Goal: Task Accomplishment & Management: Manage account settings

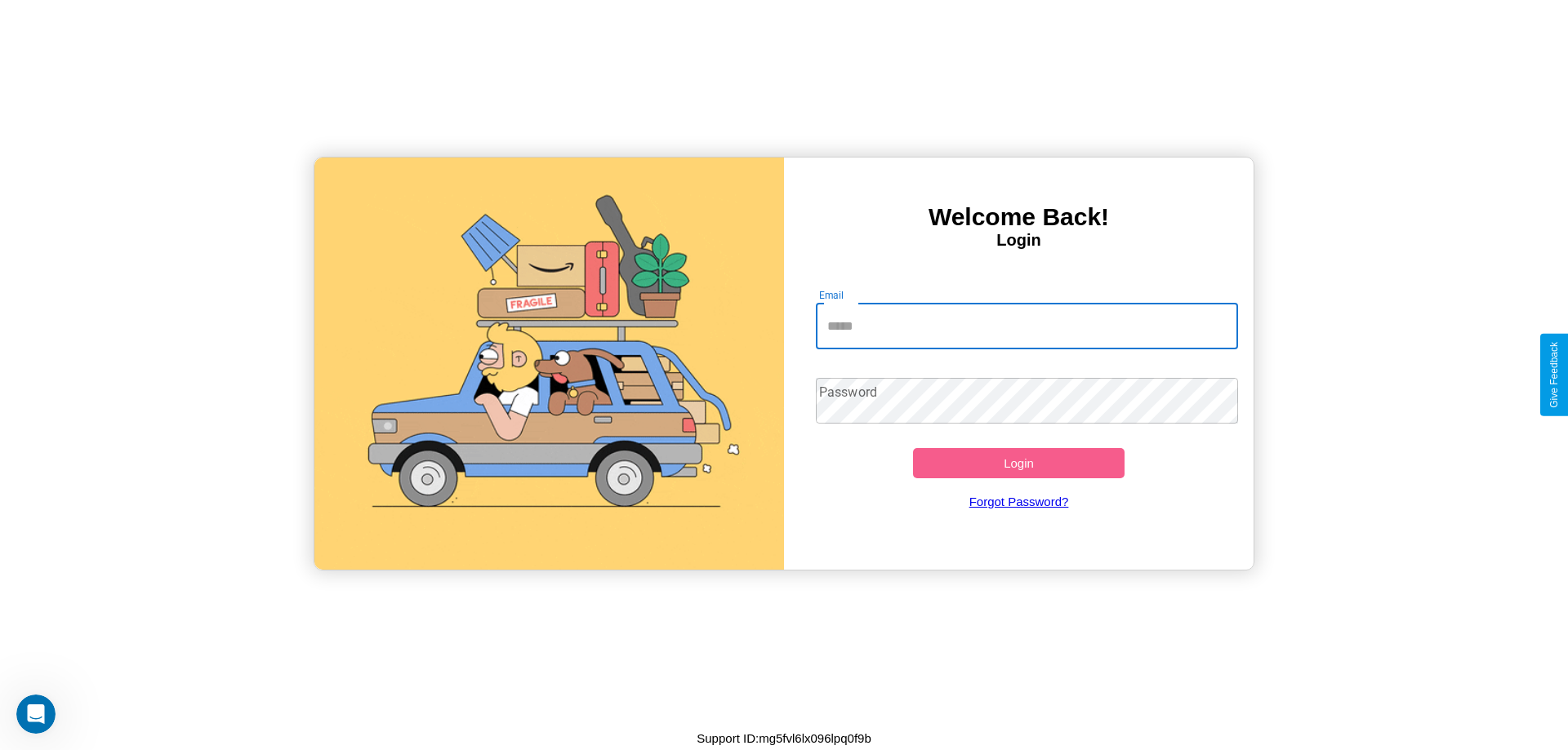
click at [1027, 326] on input "Email" at bounding box center [1027, 326] width 423 height 45
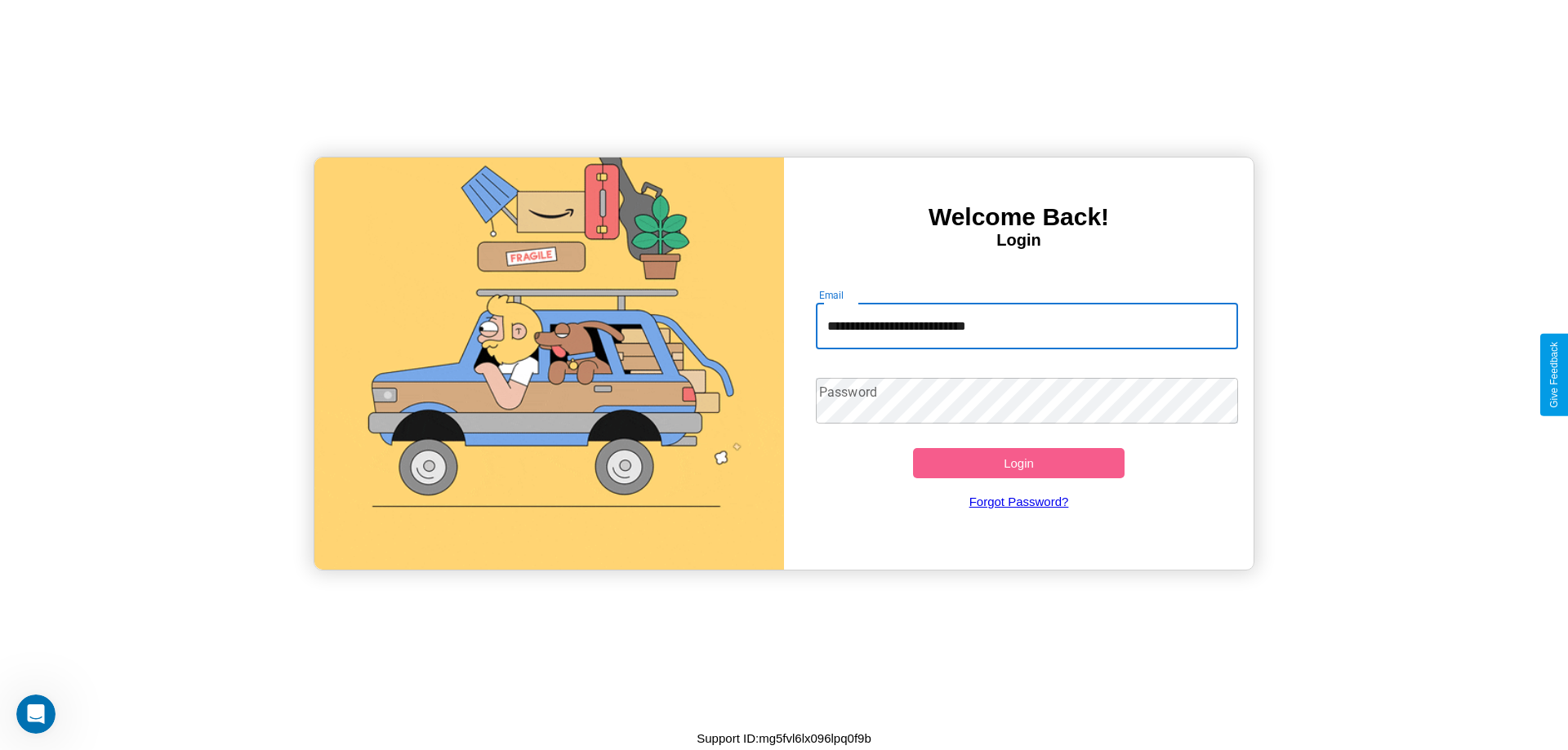
type input "**********"
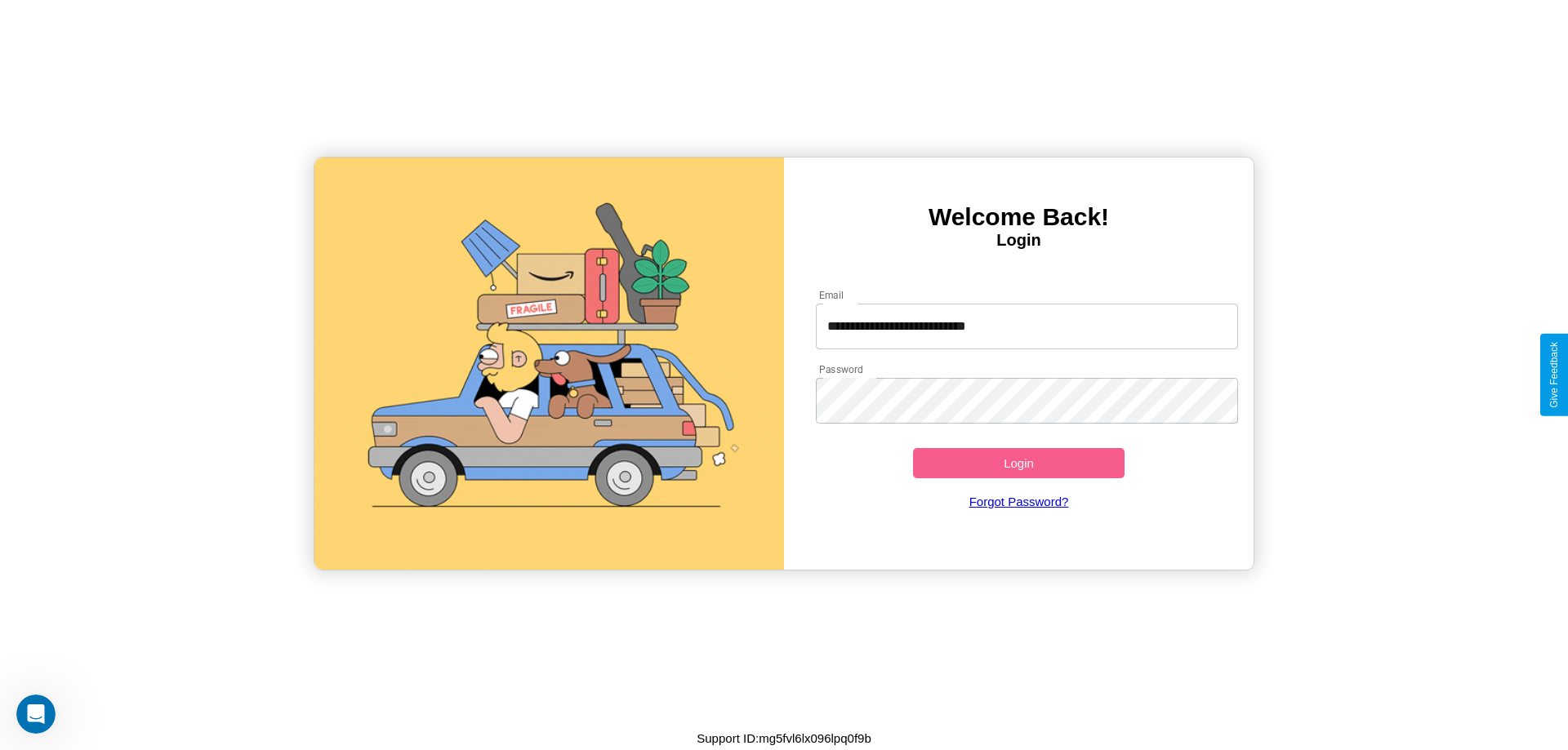
click at [1018, 463] on button "Login" at bounding box center [1018, 463] width 212 height 30
